Goal: Information Seeking & Learning: Check status

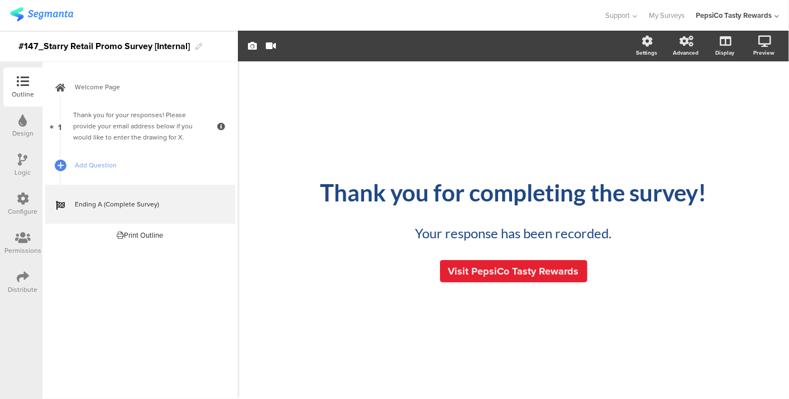
click at [60, 17] on img at bounding box center [41, 14] width 63 height 14
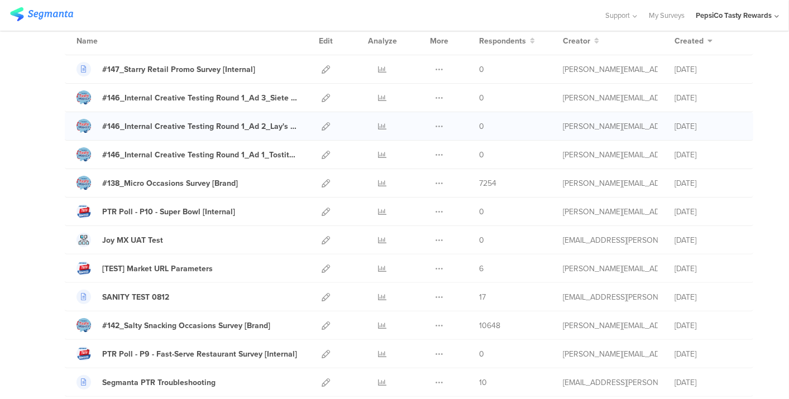
scroll to position [95, 0]
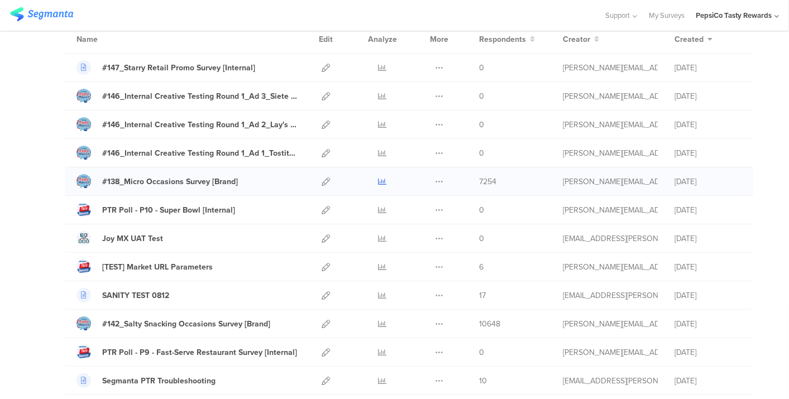
click at [379, 180] on icon at bounding box center [383, 182] width 8 height 8
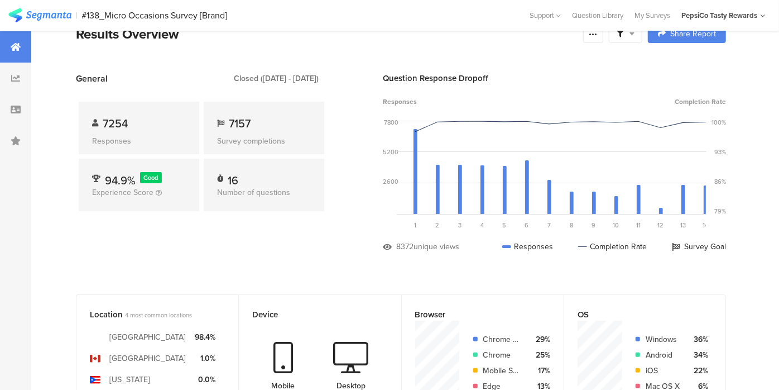
scroll to position [23, 0]
click at [112, 136] on div "Responses" at bounding box center [139, 142] width 94 height 12
